Goal: Task Accomplishment & Management: Manage account settings

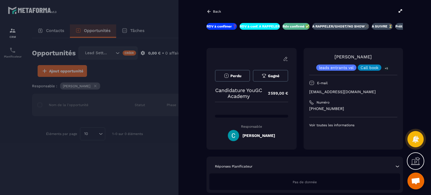
click at [148, 75] on div at bounding box center [215, 97] width 431 height 195
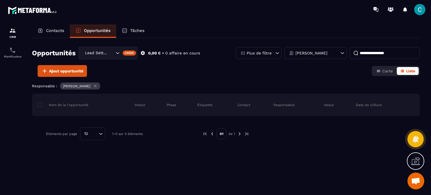
click at [124, 52] on div "Créer" at bounding box center [130, 52] width 14 height 5
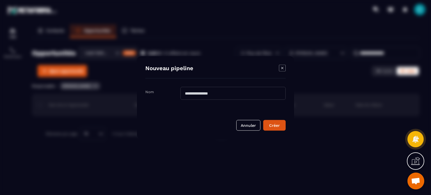
click at [206, 91] on input "Modal window" at bounding box center [232, 93] width 105 height 13
drag, startPoint x: 283, startPoint y: 68, endPoint x: 277, endPoint y: 67, distance: 6.5
click at [283, 68] on icon "Modal window" at bounding box center [282, 68] width 7 height 7
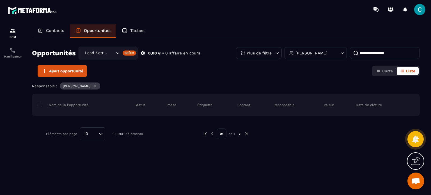
click at [99, 50] on div "Lead Setting" at bounding box center [99, 53] width 32 height 6
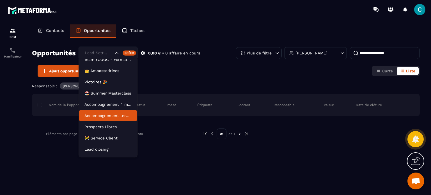
scroll to position [25, 0]
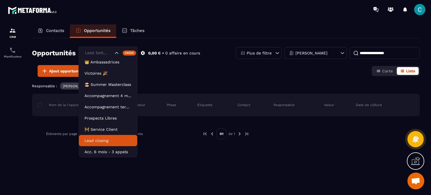
click at [104, 140] on p "Lead closing" at bounding box center [107, 141] width 47 height 6
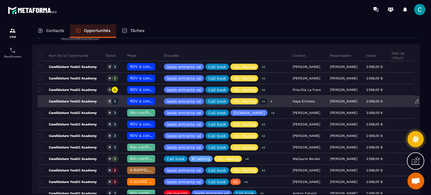
scroll to position [38, 0]
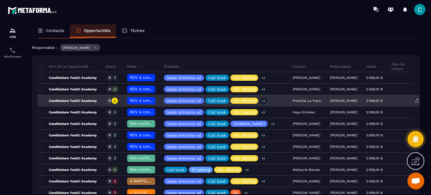
click at [116, 100] on icon at bounding box center [114, 100] width 3 height 3
